Goal: Transaction & Acquisition: Purchase product/service

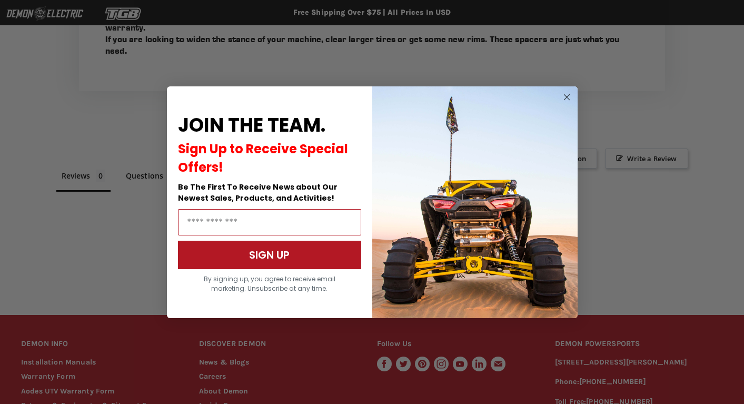
scroll to position [531, 0]
